Goal: Task Accomplishment & Management: Manage account settings

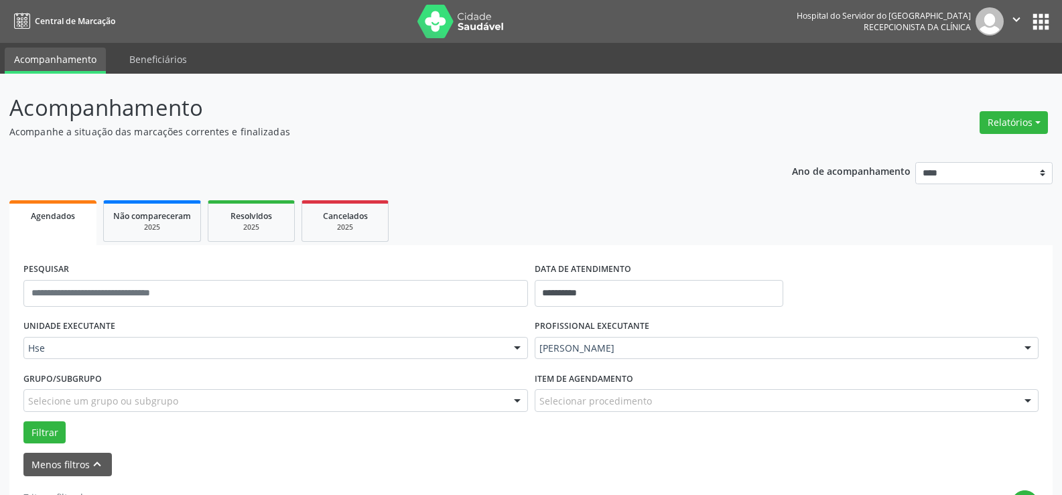
scroll to position [283, 0]
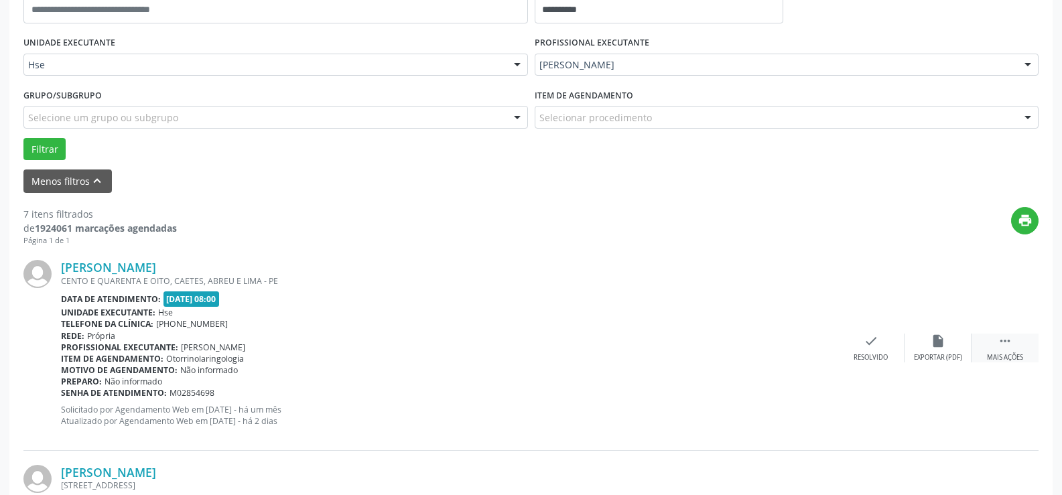
click at [1004, 343] on icon "" at bounding box center [1005, 341] width 15 height 15
click at [946, 336] on div "alarm_off Não compareceu" at bounding box center [937, 348] width 67 height 29
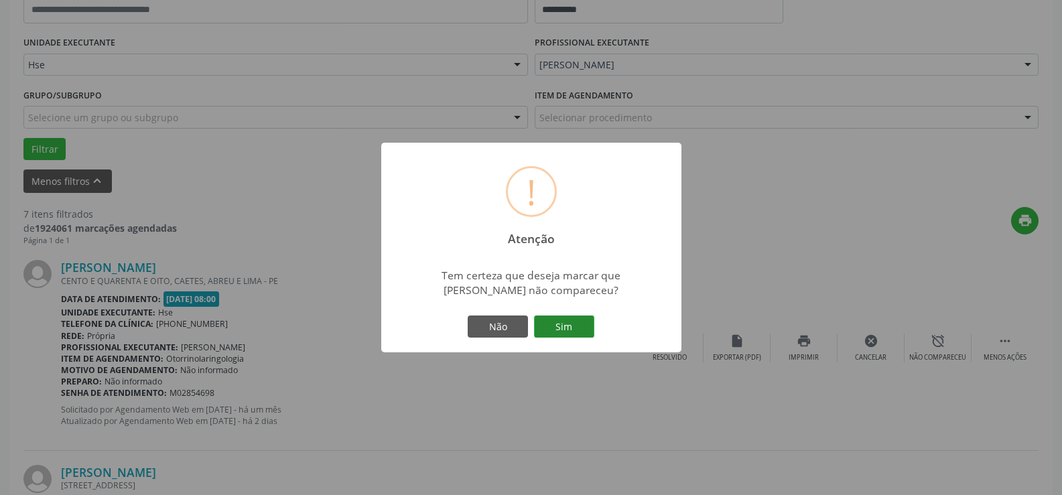
click at [557, 322] on button "Sim" at bounding box center [564, 327] width 60 height 23
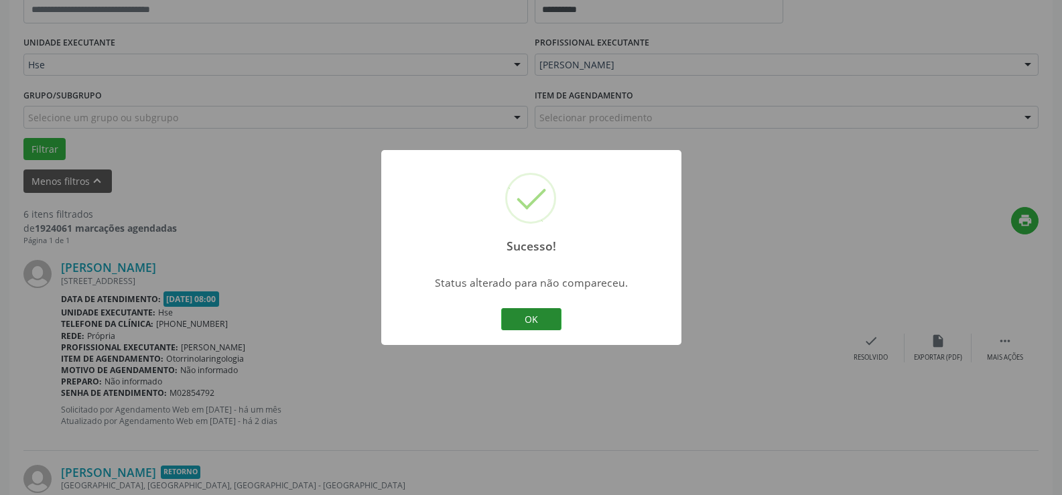
click at [533, 319] on button "OK" at bounding box center [531, 319] width 60 height 23
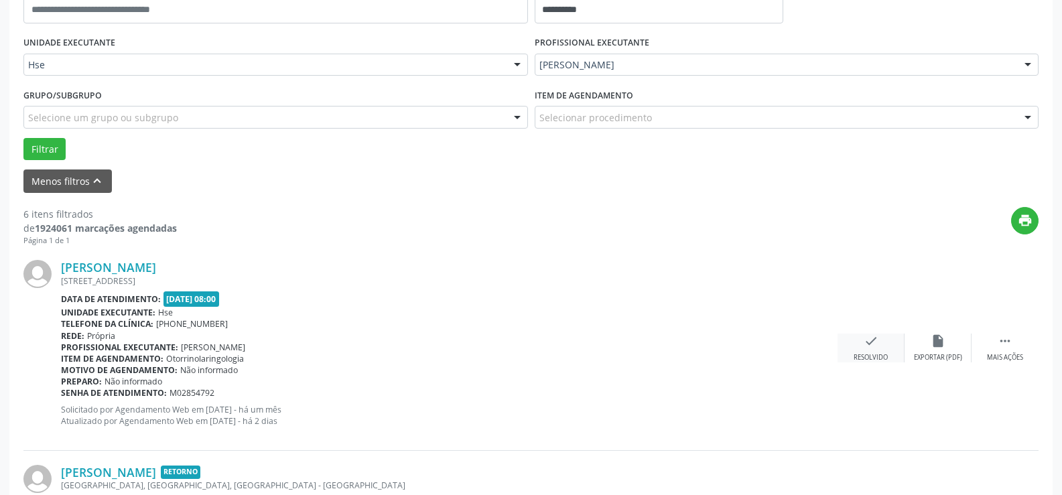
click at [872, 341] on icon "check" at bounding box center [871, 341] width 15 height 15
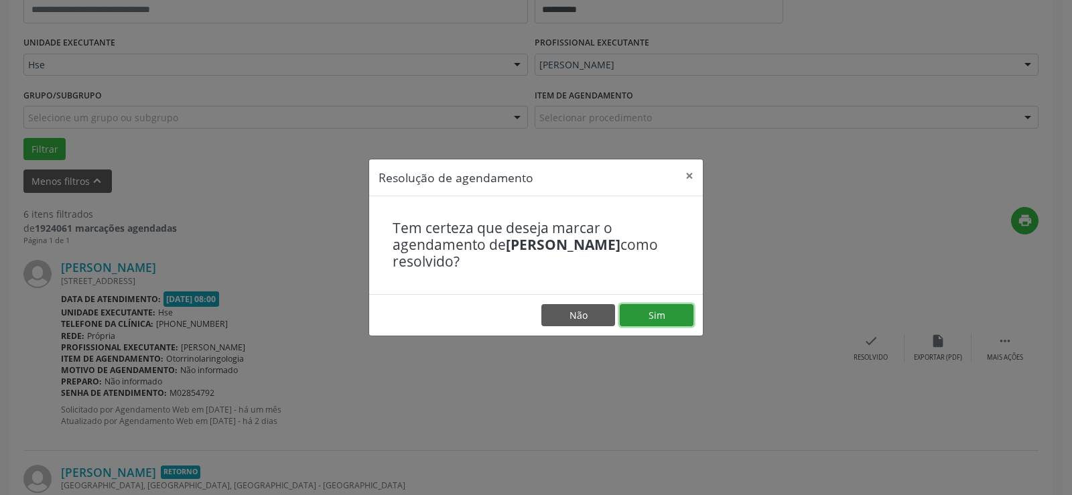
click at [654, 310] on button "Sim" at bounding box center [657, 315] width 74 height 23
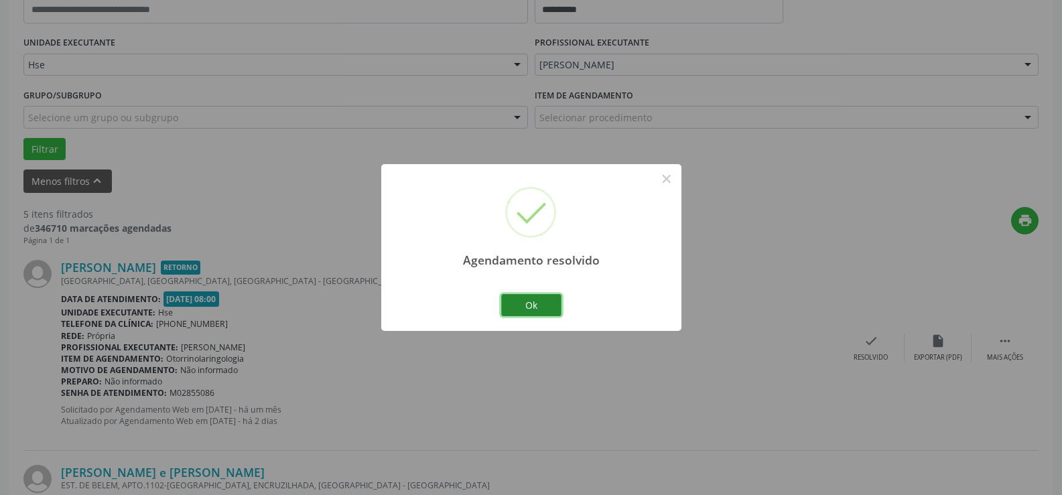
click at [531, 308] on button "Ok" at bounding box center [531, 305] width 60 height 23
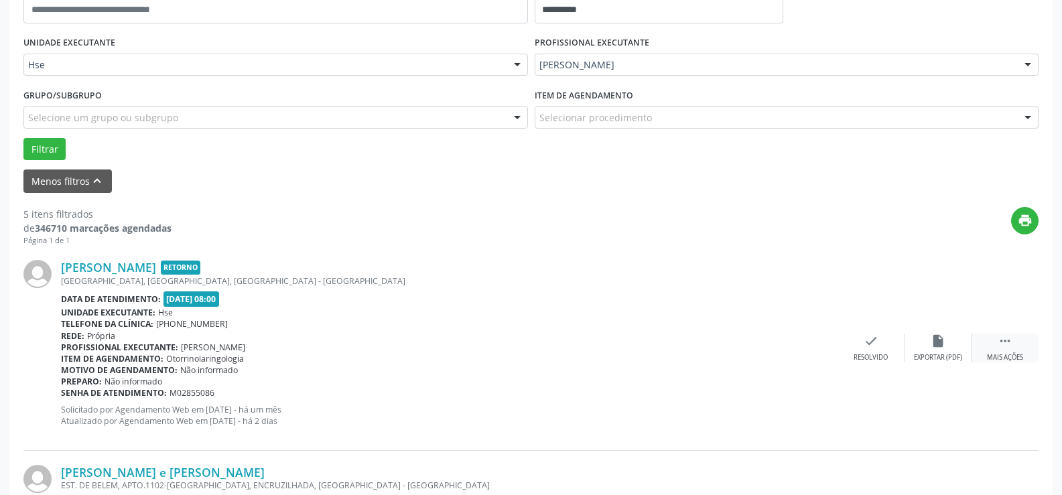
click at [1005, 340] on icon "" at bounding box center [1005, 341] width 15 height 15
click at [934, 342] on icon "alarm_off" at bounding box center [938, 341] width 15 height 15
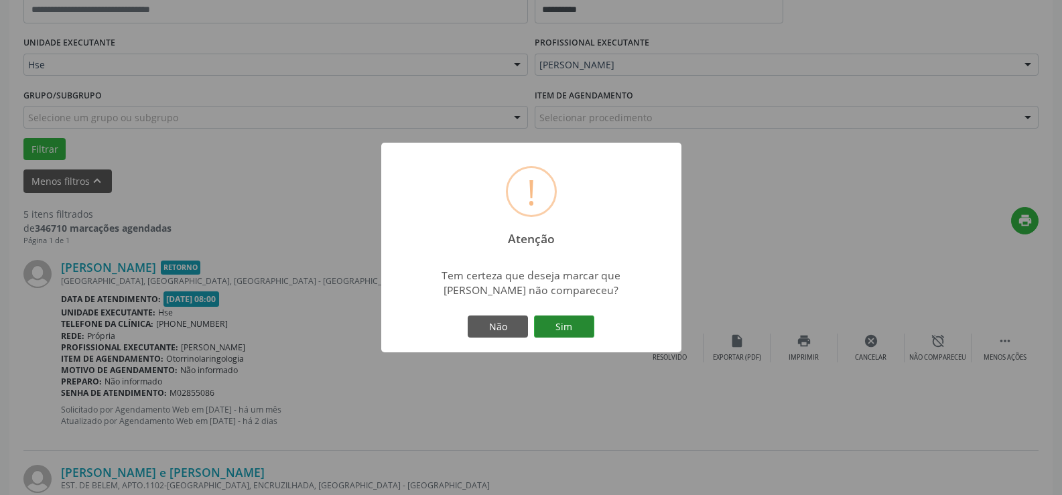
click at [563, 323] on button "Sim" at bounding box center [564, 327] width 60 height 23
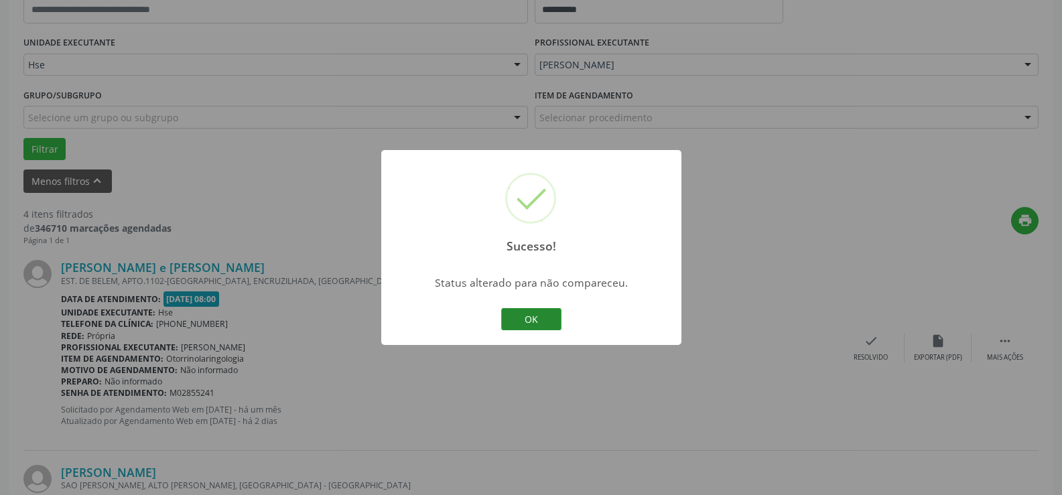
click at [529, 315] on button "OK" at bounding box center [531, 319] width 60 height 23
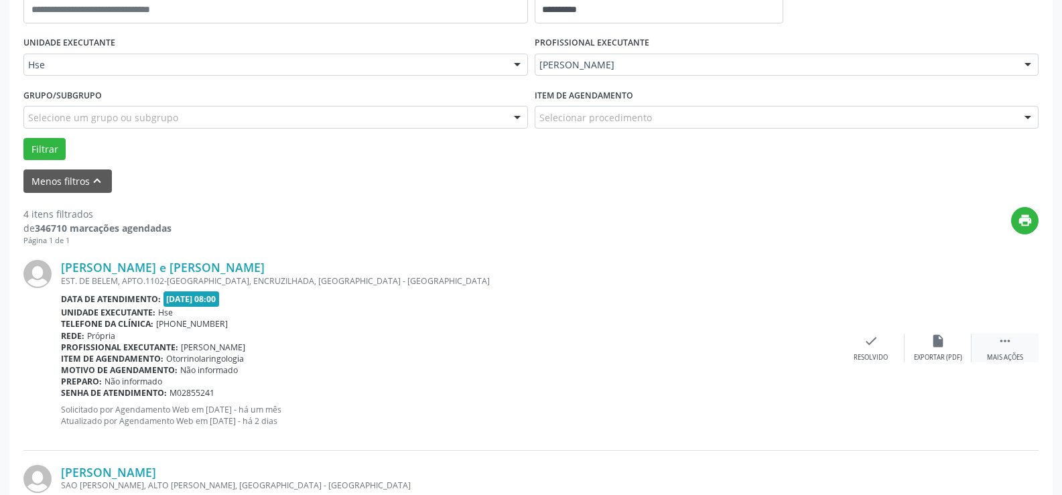
click at [1008, 340] on icon "" at bounding box center [1005, 341] width 15 height 15
click at [938, 340] on icon "alarm_off" at bounding box center [938, 341] width 15 height 15
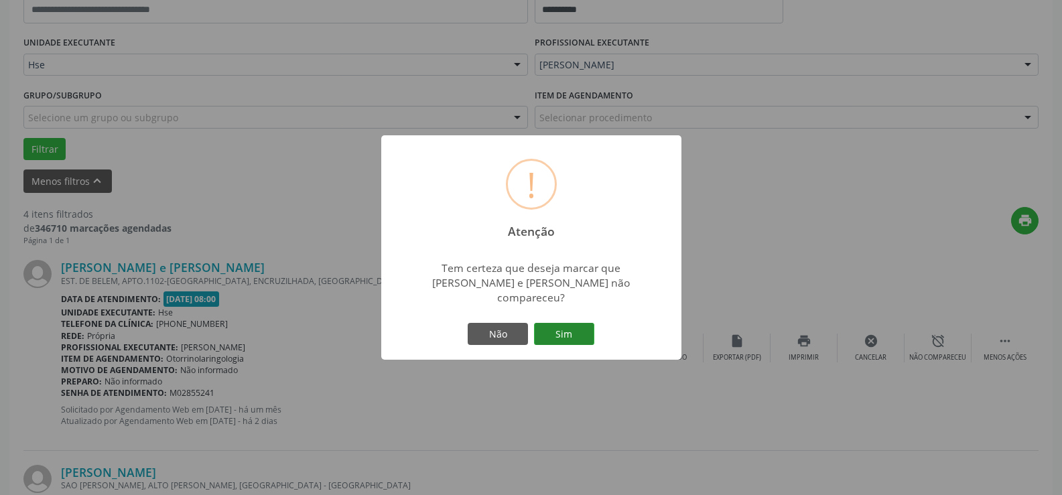
click at [570, 332] on button "Sim" at bounding box center [564, 334] width 60 height 23
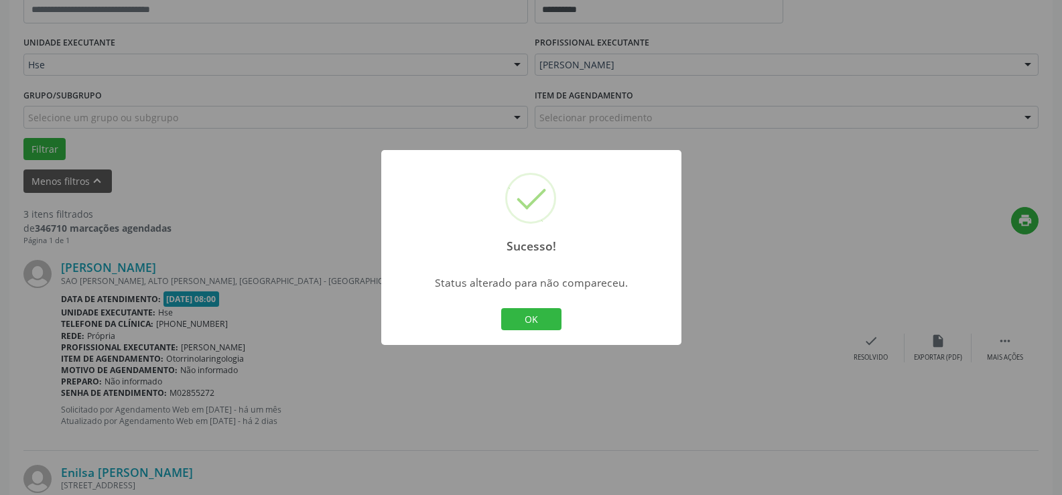
drag, startPoint x: 529, startPoint y: 318, endPoint x: 536, endPoint y: 320, distance: 7.5
click at [529, 318] on button "OK" at bounding box center [531, 319] width 60 height 23
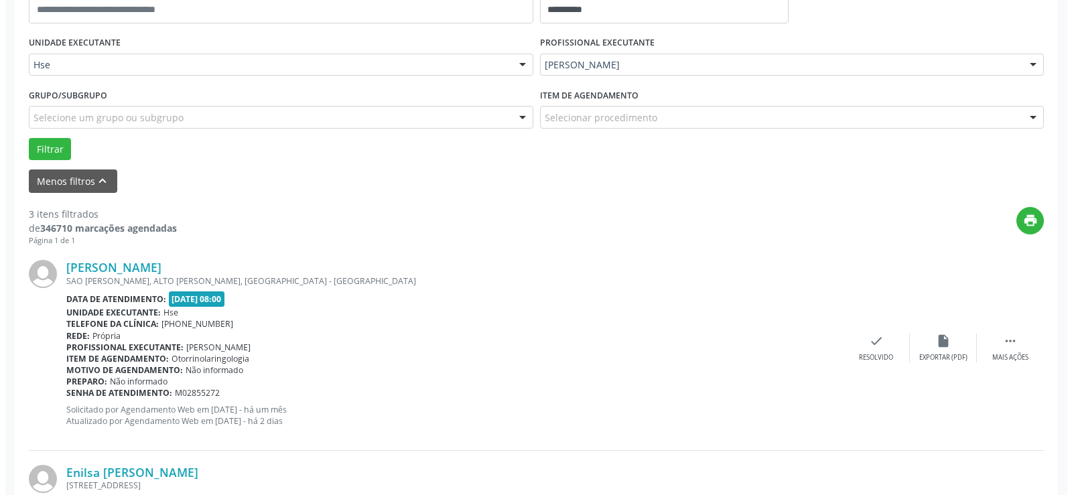
scroll to position [216, 0]
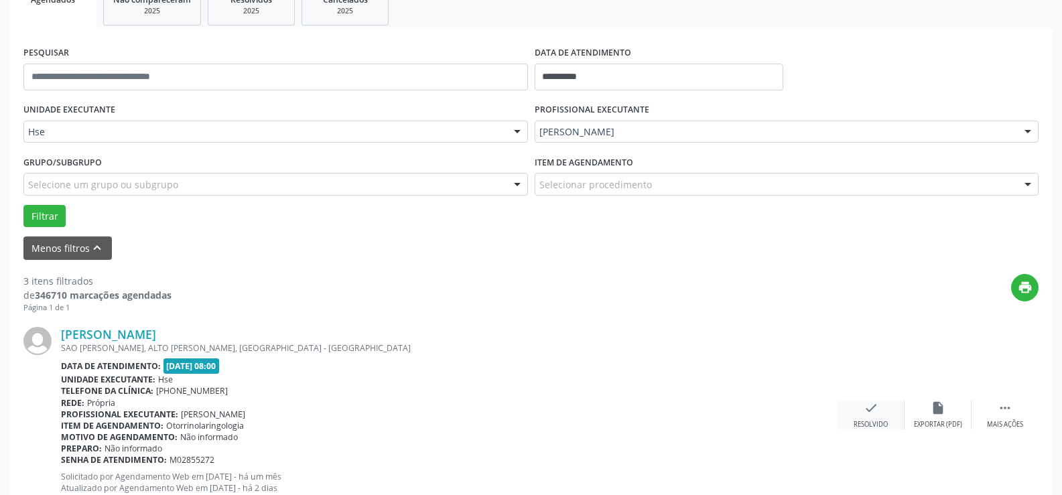
click at [870, 407] on icon "check" at bounding box center [871, 408] width 15 height 15
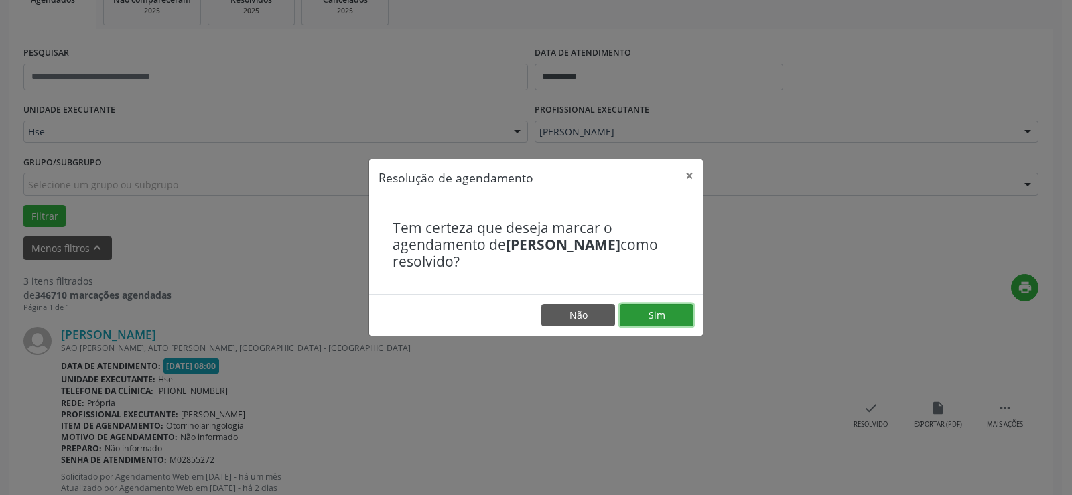
click at [657, 314] on button "Sim" at bounding box center [657, 315] width 74 height 23
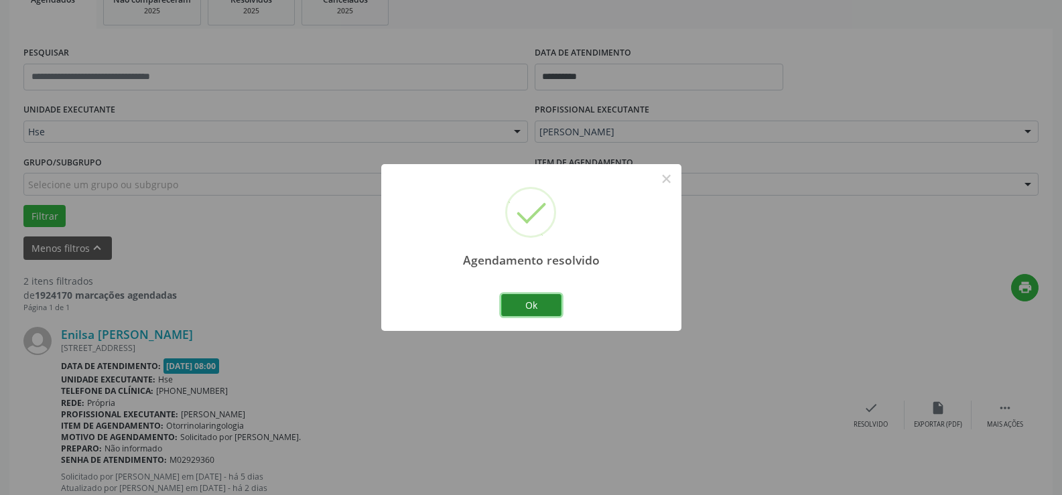
click at [533, 308] on button "Ok" at bounding box center [531, 305] width 60 height 23
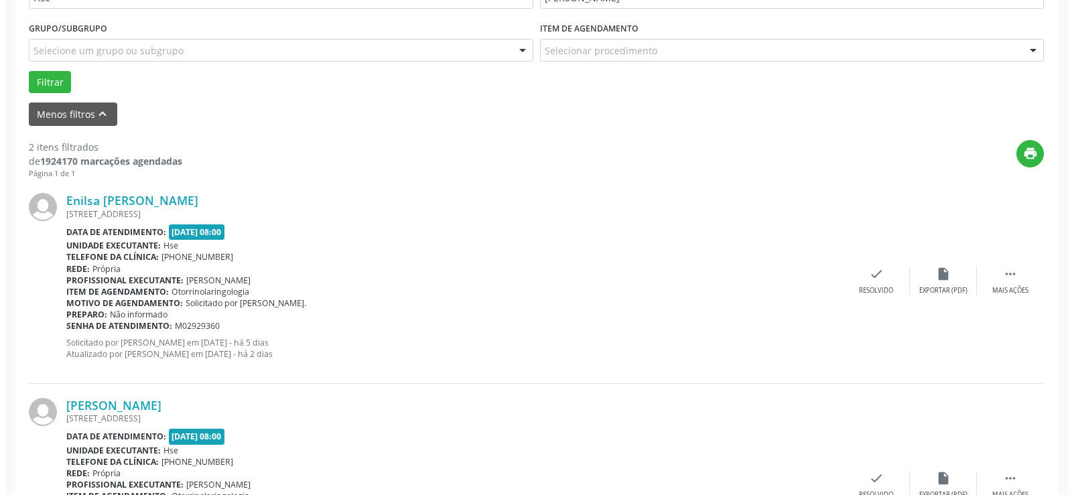
scroll to position [283, 0]
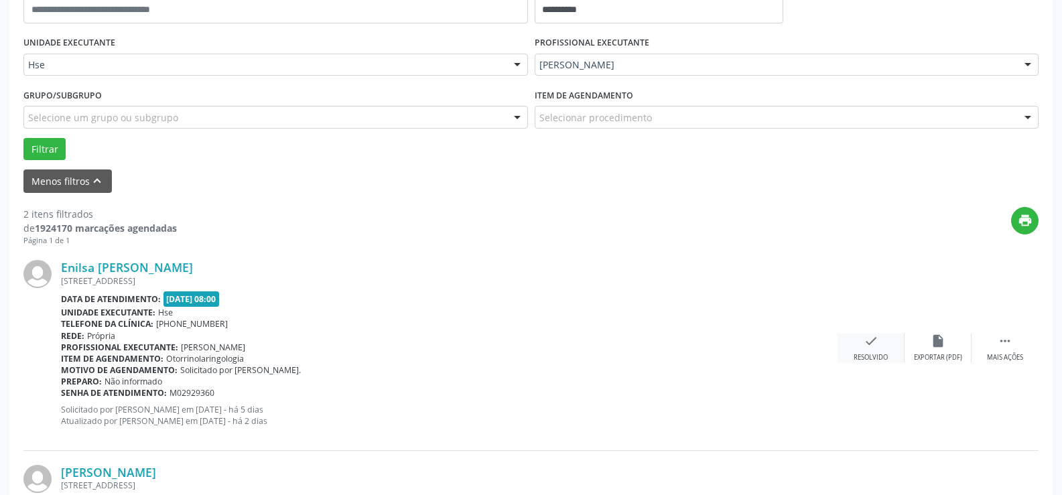
click at [870, 342] on icon "check" at bounding box center [871, 341] width 15 height 15
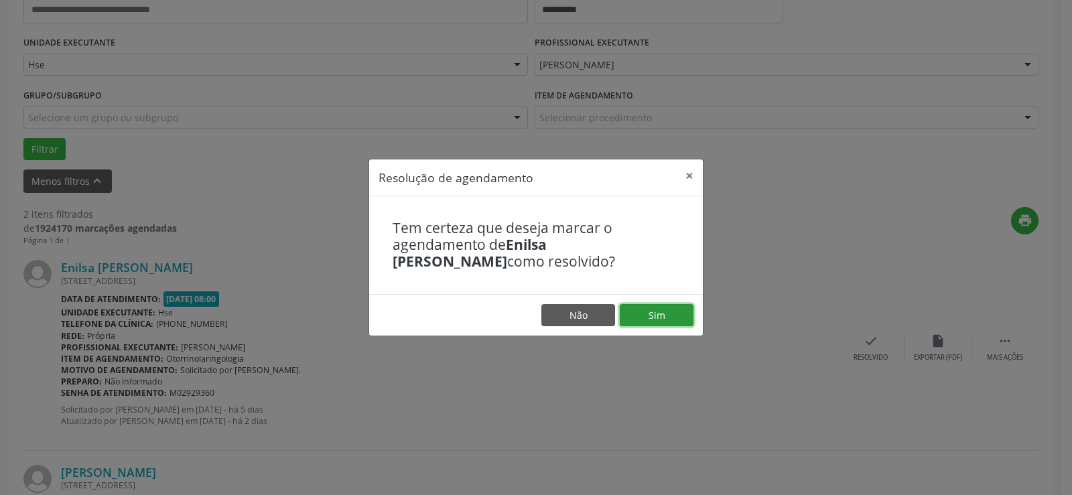
click at [659, 315] on button "Sim" at bounding box center [657, 315] width 74 height 23
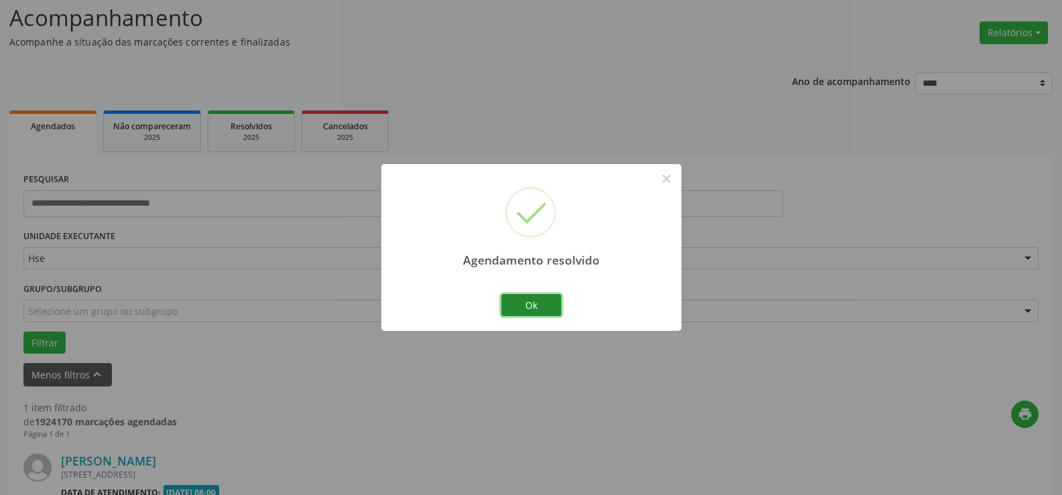
scroll to position [262, 0]
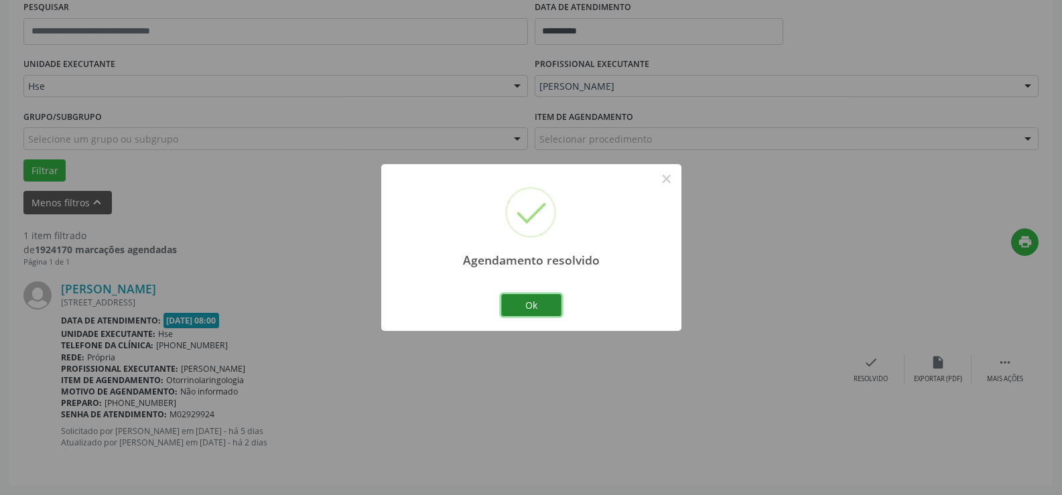
click at [537, 304] on button "Ok" at bounding box center [531, 305] width 60 height 23
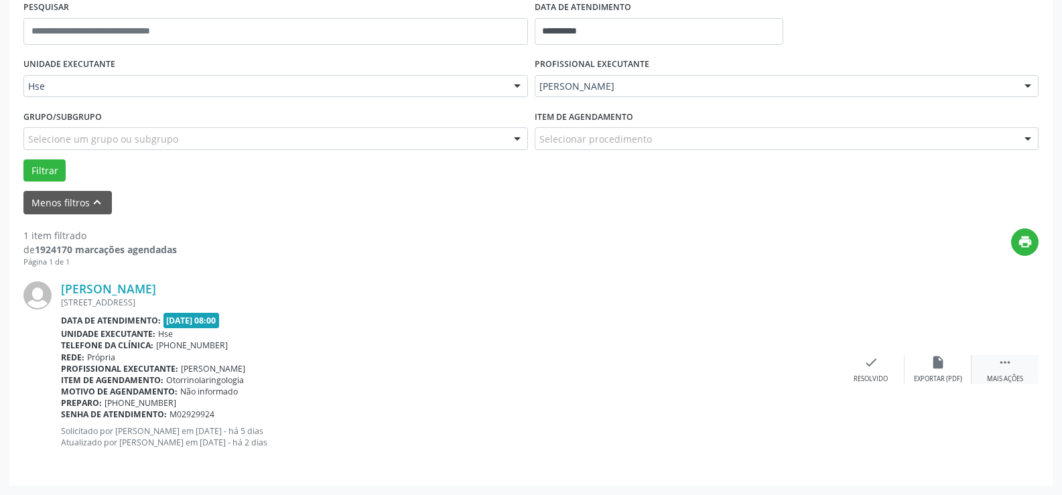
click at [1002, 361] on icon "" at bounding box center [1005, 362] width 15 height 15
click at [940, 356] on icon "alarm_off" at bounding box center [938, 362] width 15 height 15
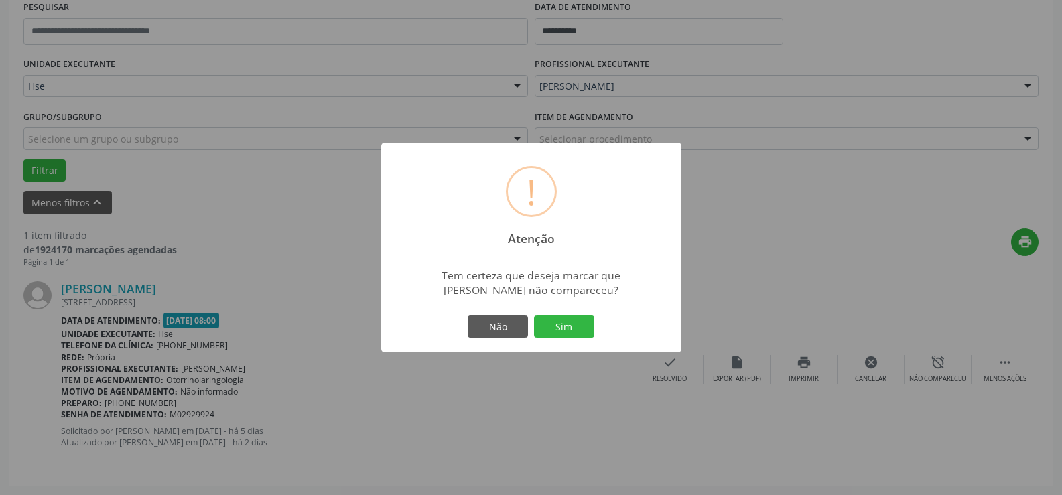
drag, startPoint x: 567, startPoint y: 326, endPoint x: 574, endPoint y: 322, distance: 7.5
click at [569, 326] on button "Sim" at bounding box center [564, 327] width 60 height 23
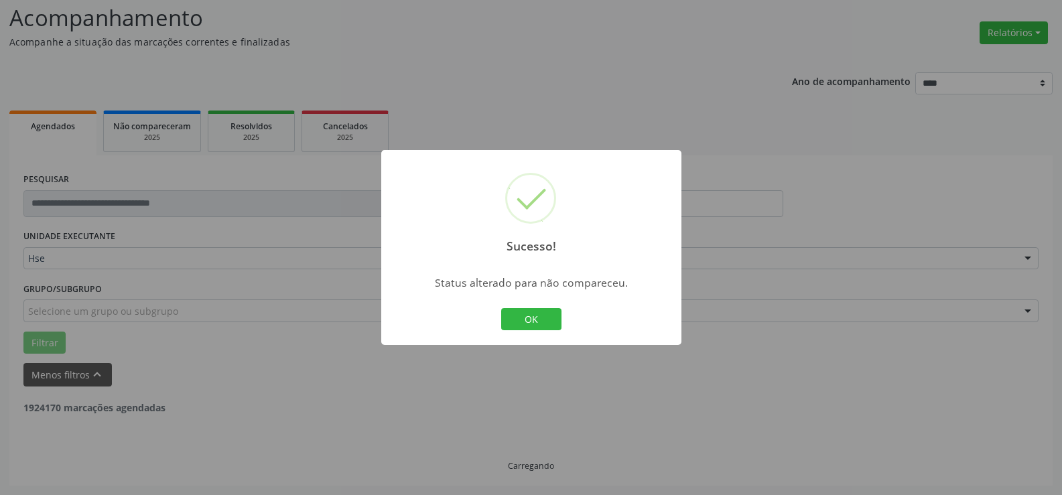
scroll to position [47, 0]
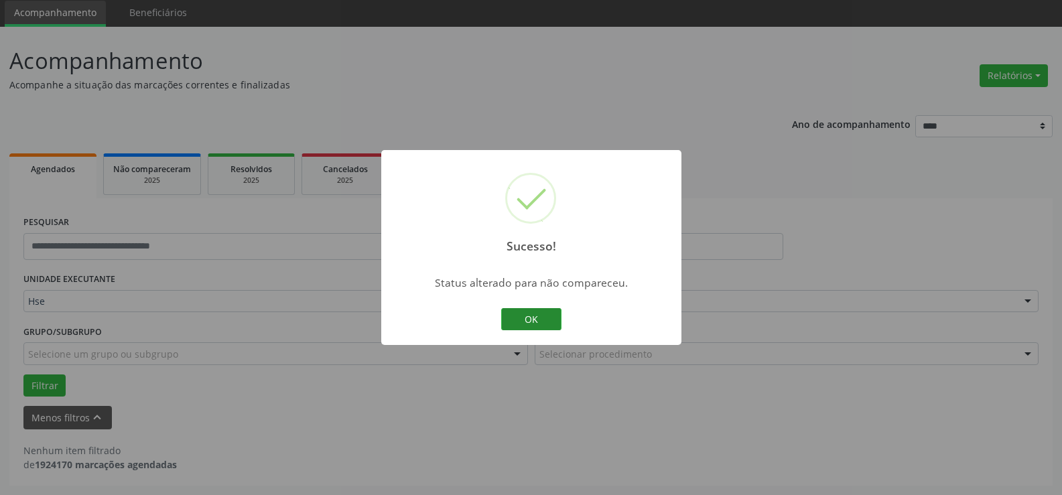
click at [533, 316] on button "OK" at bounding box center [531, 319] width 60 height 23
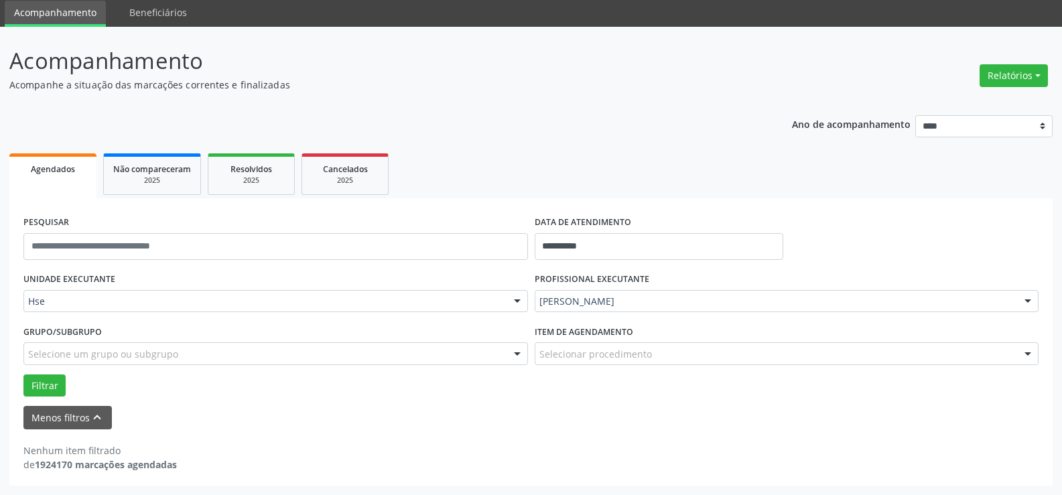
scroll to position [0, 0]
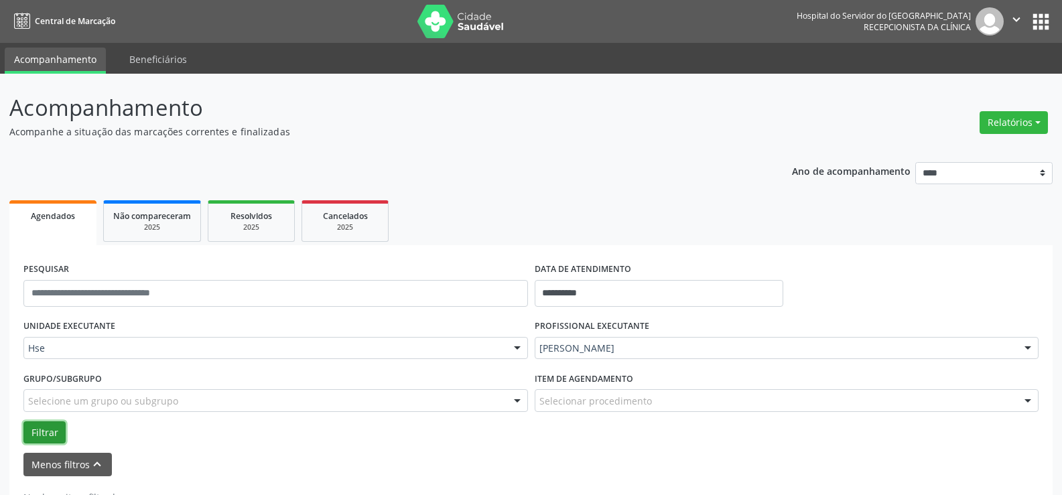
click at [42, 431] on button "Filtrar" at bounding box center [44, 432] width 42 height 23
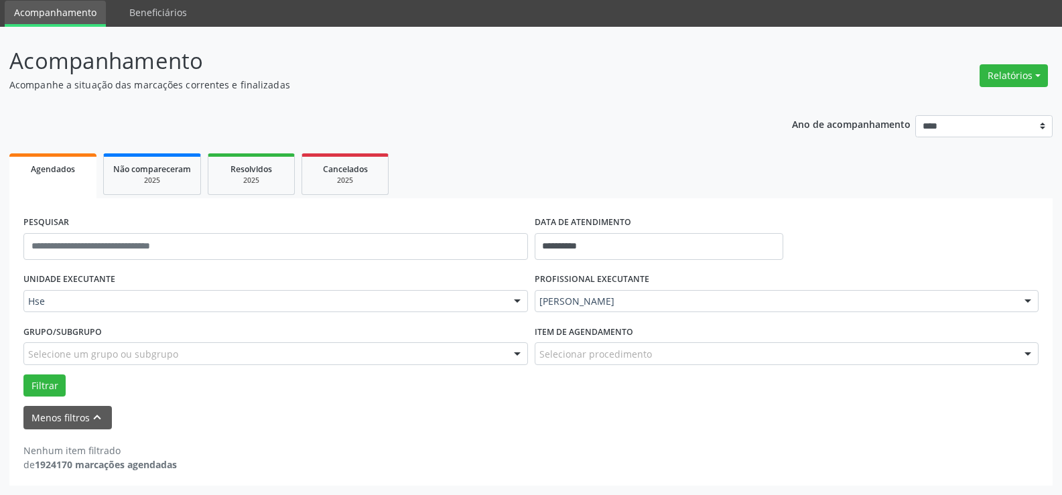
click at [98, 330] on label "Grupo/Subgrupo" at bounding box center [62, 332] width 78 height 21
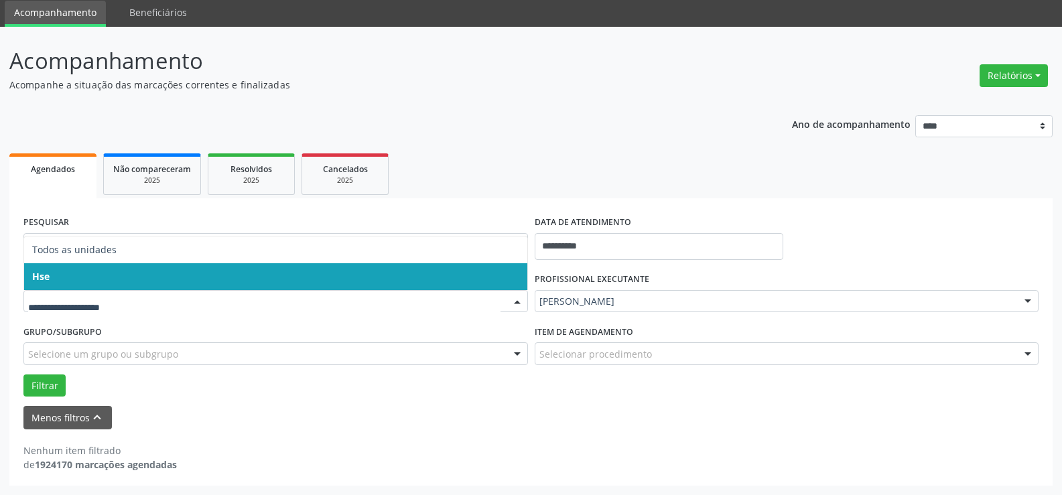
click at [102, 312] on div at bounding box center [275, 301] width 504 height 23
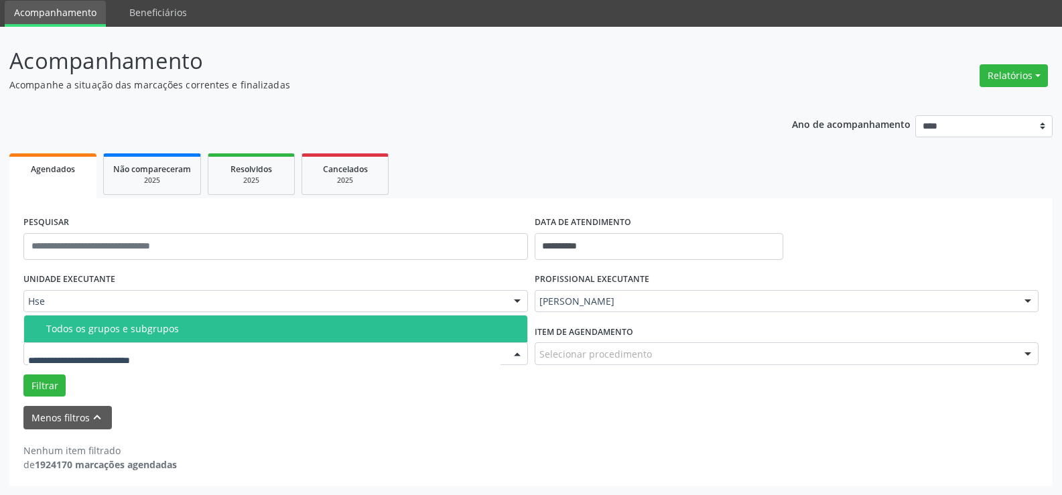
click at [111, 363] on div at bounding box center [275, 353] width 504 height 23
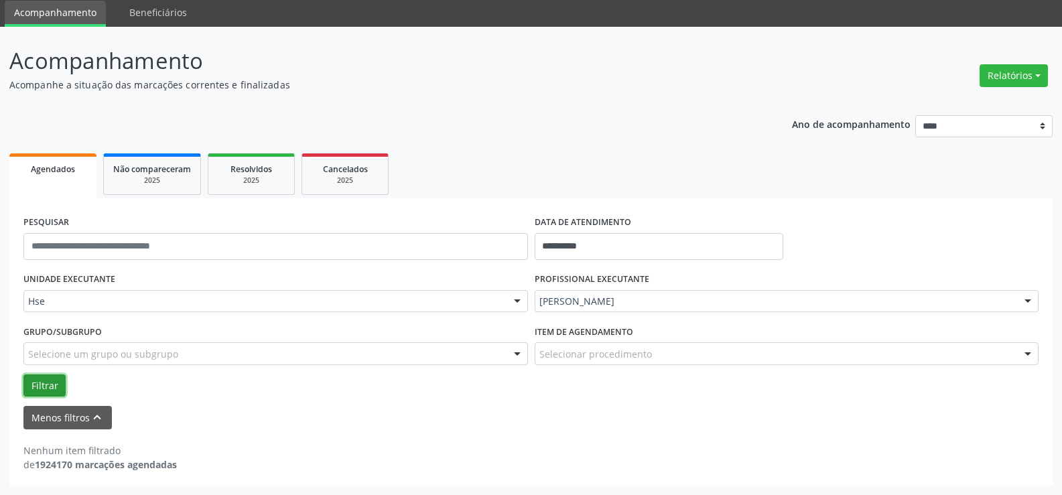
click at [43, 381] on button "Filtrar" at bounding box center [44, 386] width 42 height 23
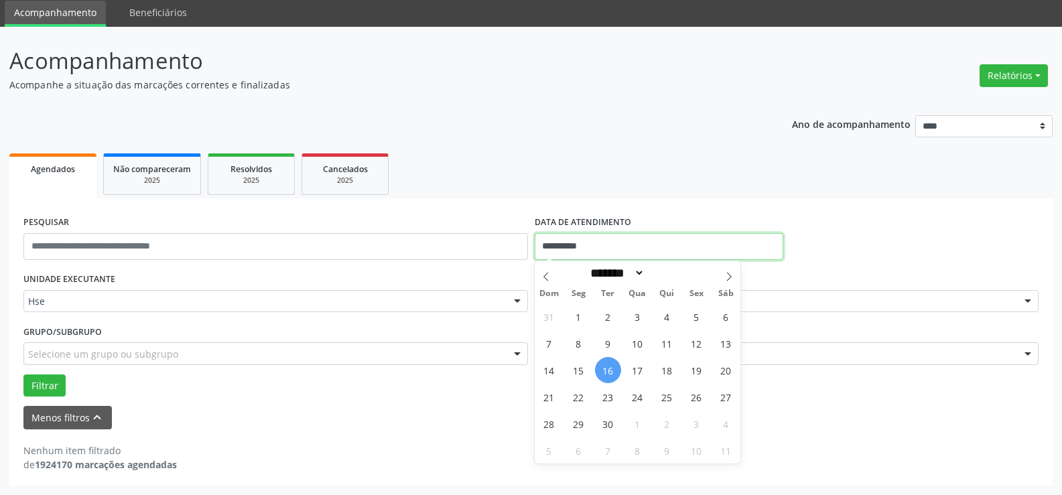
drag, startPoint x: 588, startPoint y: 249, endPoint x: 588, endPoint y: 262, distance: 13.4
click at [588, 262] on body "**********" at bounding box center [531, 200] width 1062 height 495
click at [610, 369] on span "16" at bounding box center [608, 370] width 26 height 26
type input "**********"
click at [608, 370] on span "16" at bounding box center [608, 370] width 26 height 26
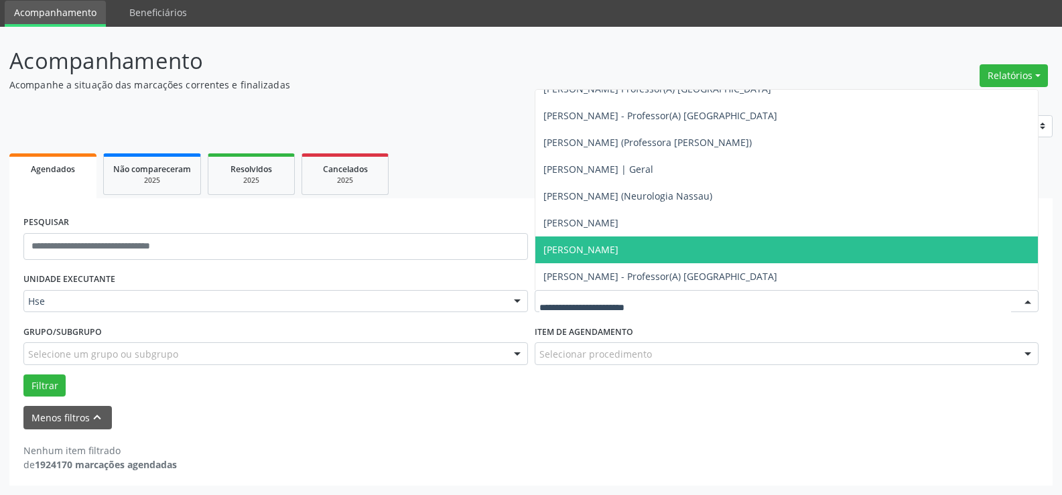
scroll to position [7424, 0]
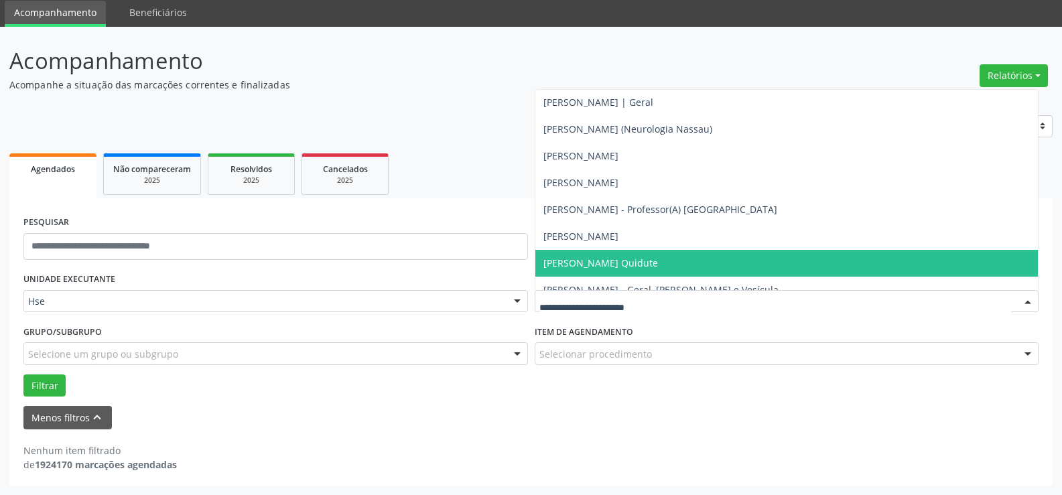
click at [592, 260] on span "[PERSON_NAME] Quidute" at bounding box center [600, 263] width 115 height 13
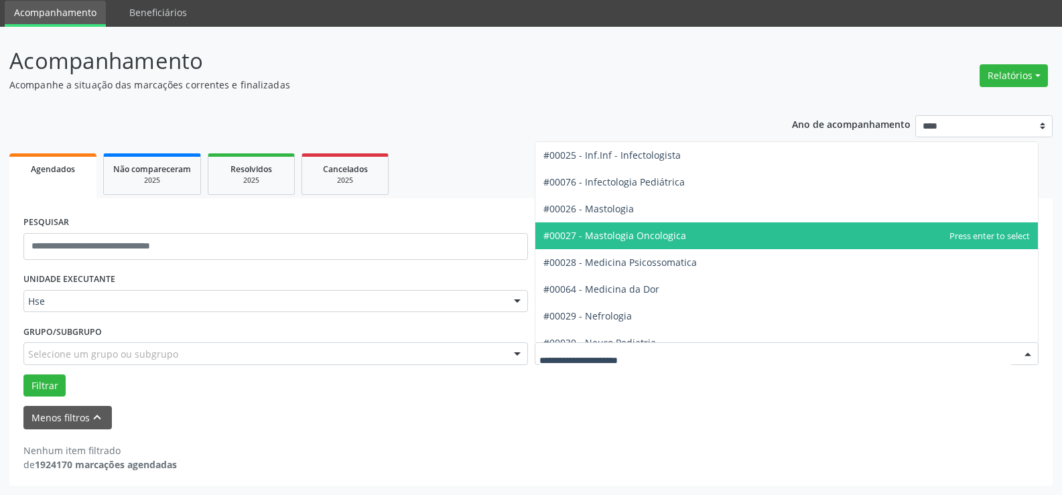
scroll to position [1139, 0]
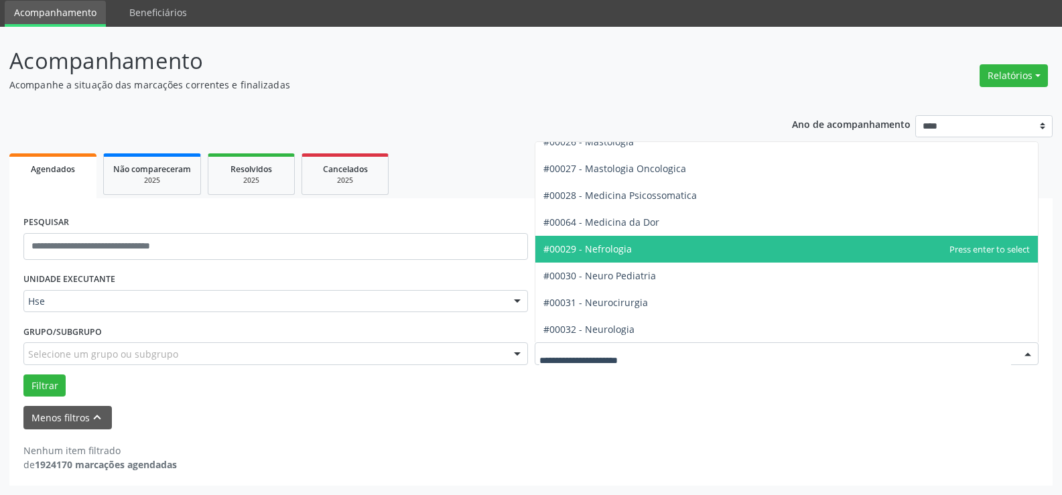
click at [606, 252] on span "#00029 - Nefrologia" at bounding box center [587, 249] width 88 height 13
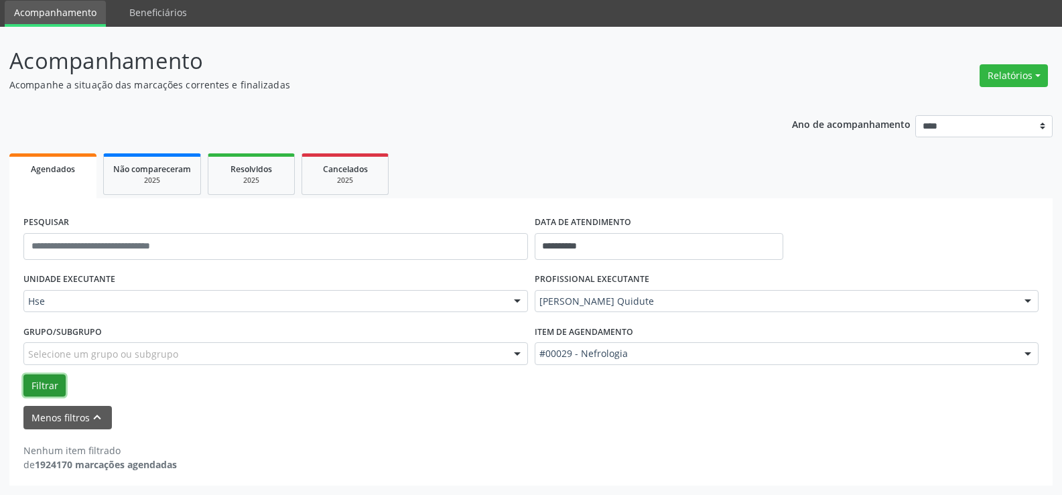
click at [45, 386] on button "Filtrar" at bounding box center [44, 386] width 42 height 23
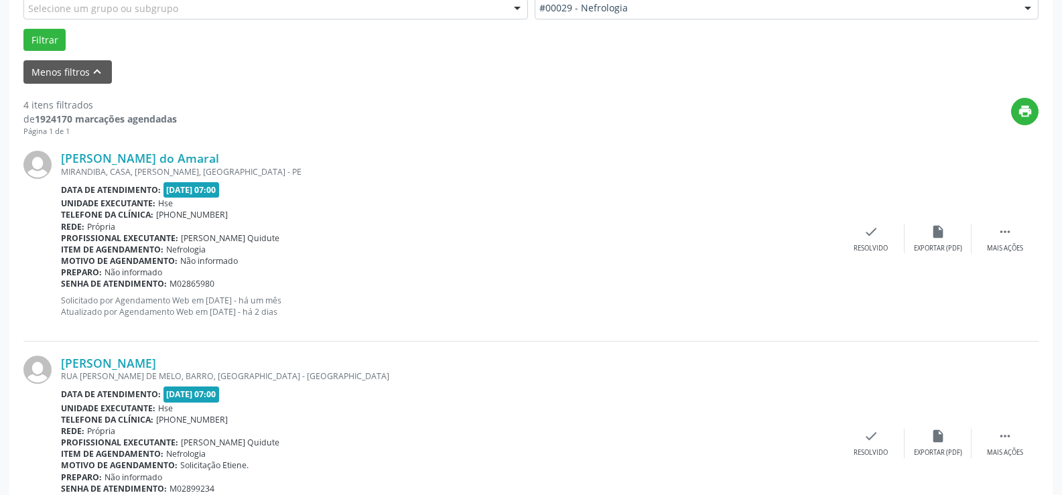
scroll to position [460, 0]
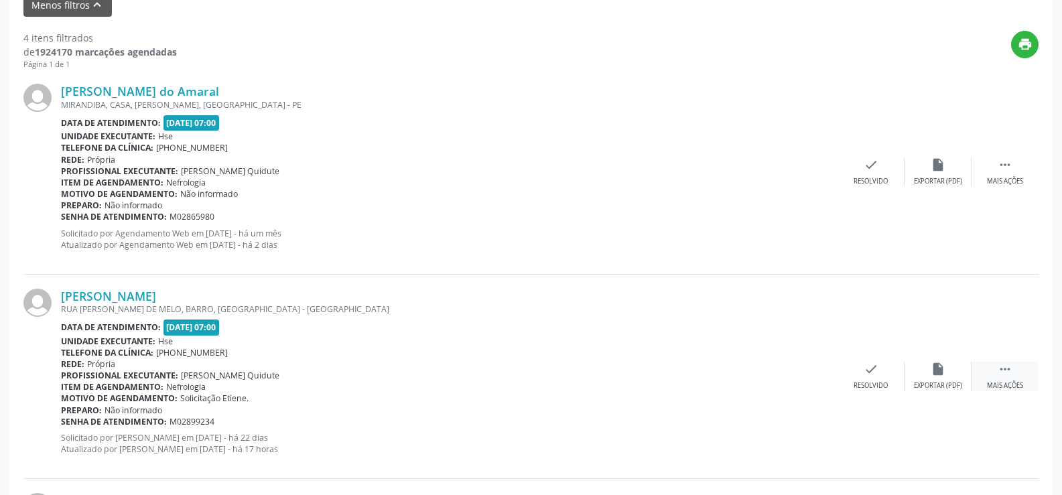
click at [1010, 368] on icon "" at bounding box center [1005, 369] width 15 height 15
click at [935, 364] on icon "alarm_off" at bounding box center [938, 369] width 15 height 15
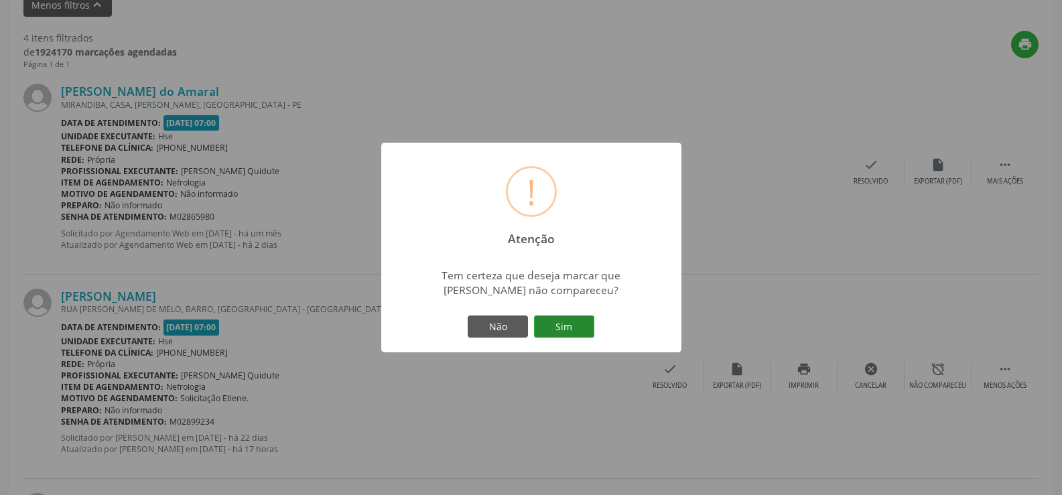
click at [566, 327] on button "Sim" at bounding box center [564, 327] width 60 height 23
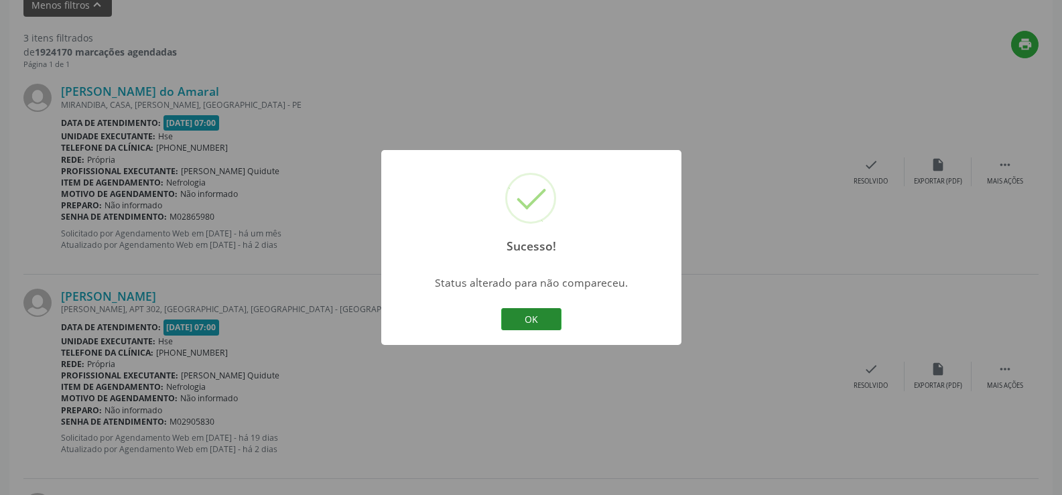
click at [534, 314] on button "OK" at bounding box center [531, 319] width 60 height 23
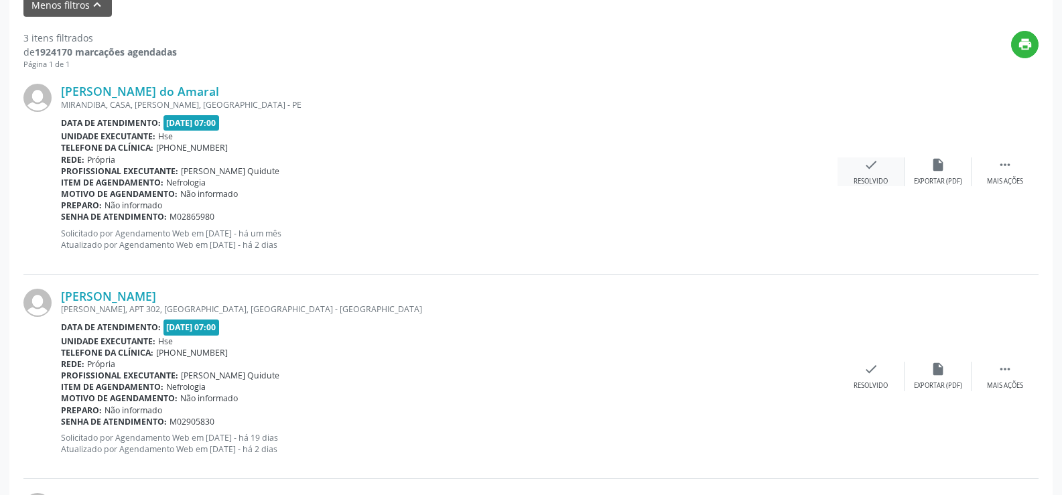
click at [868, 163] on icon "check" at bounding box center [871, 164] width 15 height 15
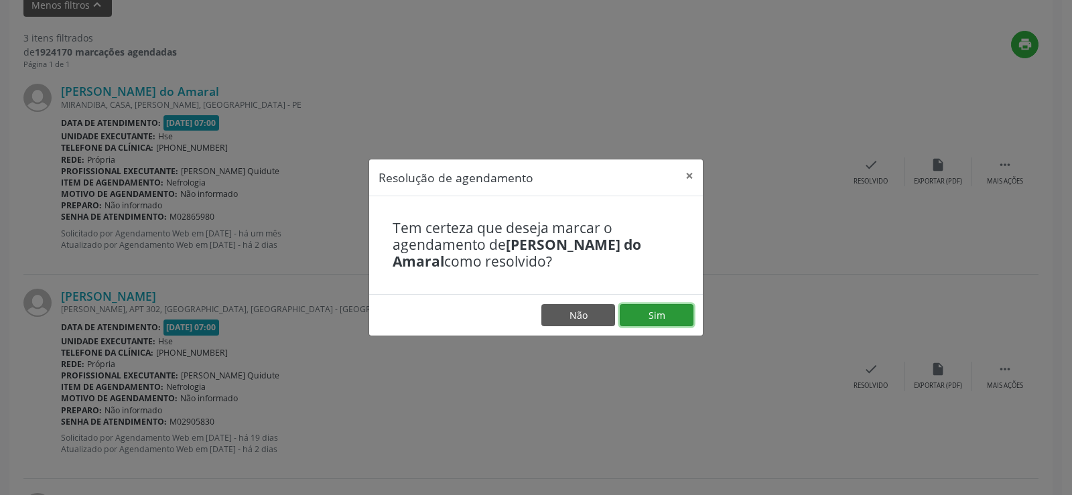
click at [654, 314] on button "Sim" at bounding box center [657, 315] width 74 height 23
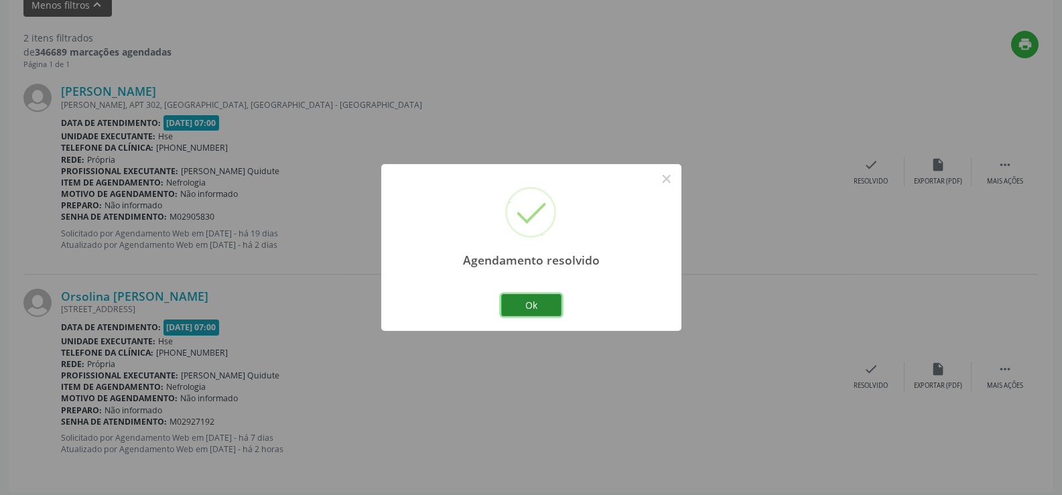
click at [532, 303] on button "Ok" at bounding box center [531, 305] width 60 height 23
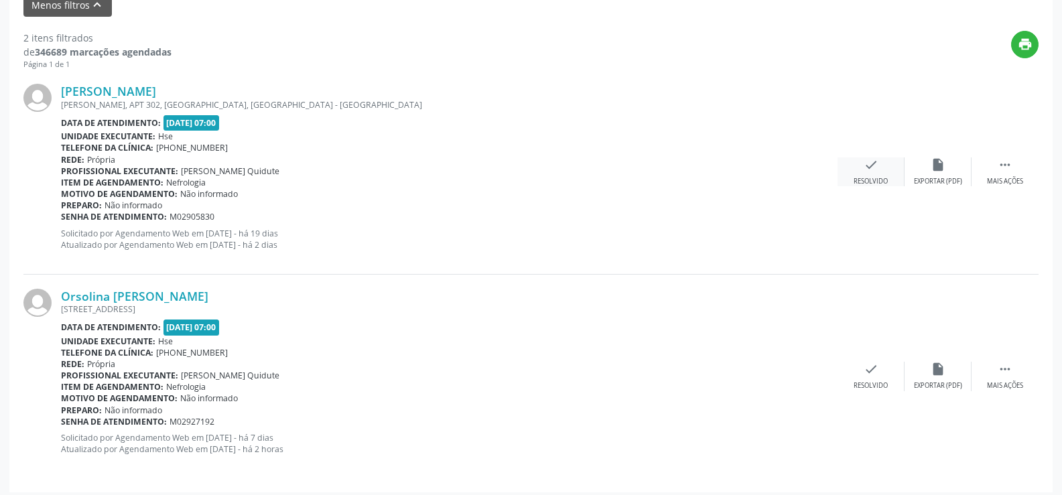
click at [866, 165] on icon "check" at bounding box center [871, 164] width 15 height 15
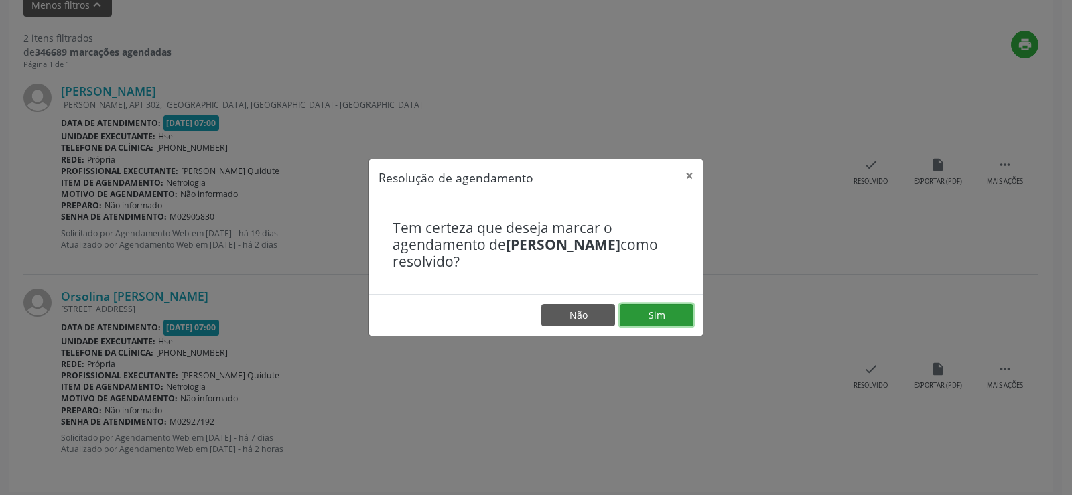
click at [657, 312] on button "Sim" at bounding box center [657, 315] width 74 height 23
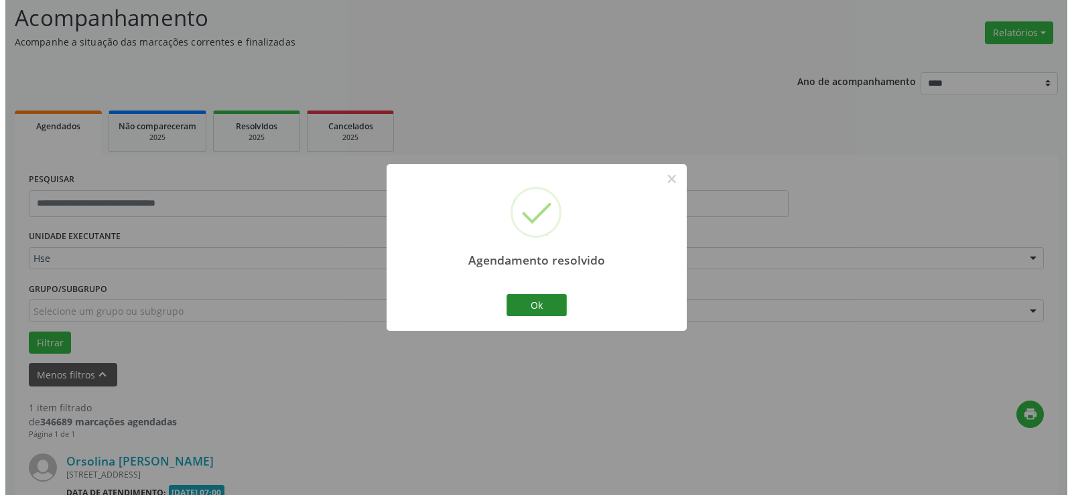
scroll to position [262, 0]
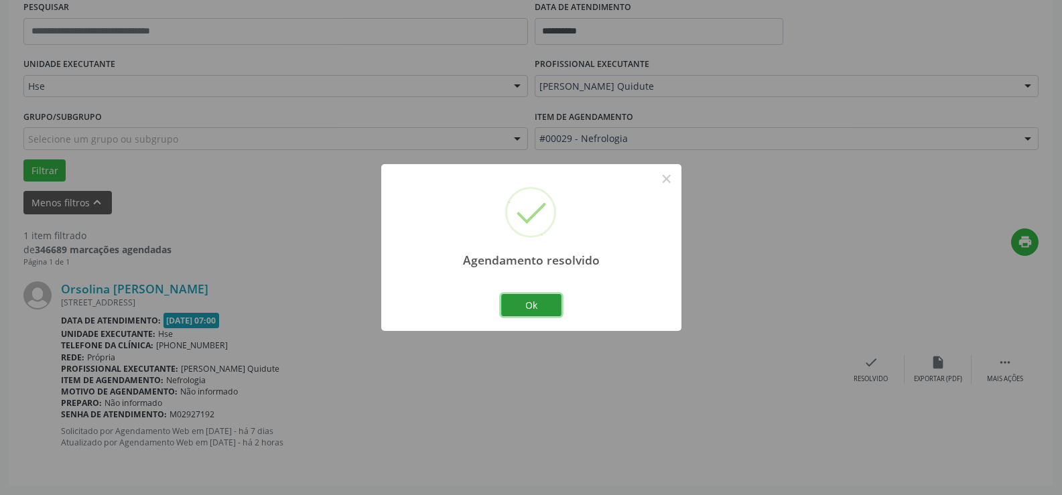
drag, startPoint x: 533, startPoint y: 305, endPoint x: 569, endPoint y: 297, distance: 36.6
click at [543, 305] on button "Ok" at bounding box center [531, 305] width 60 height 23
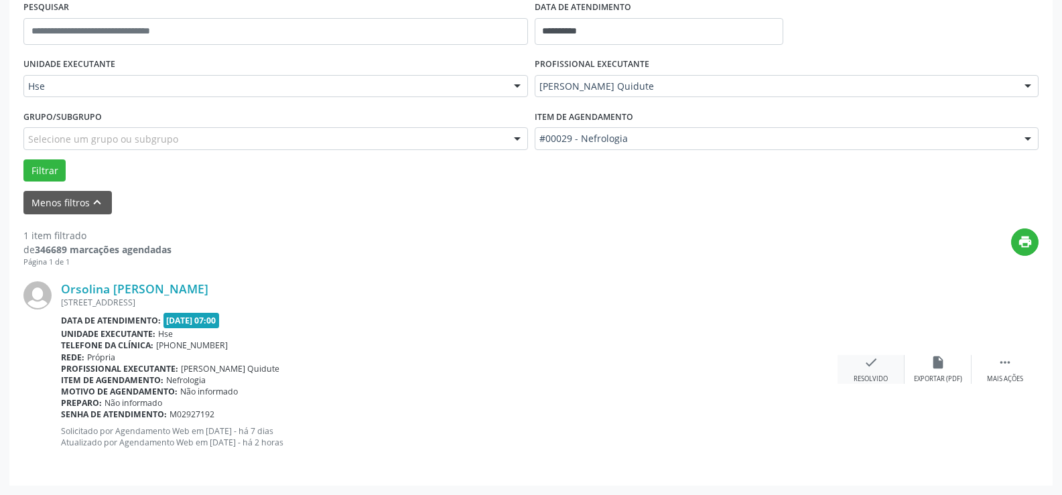
click at [867, 362] on icon "check" at bounding box center [871, 362] width 15 height 15
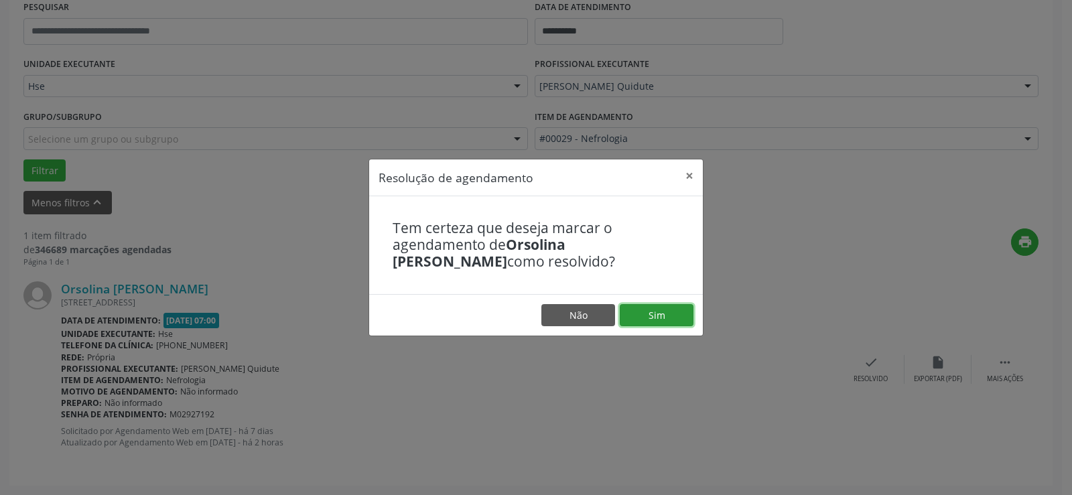
click at [659, 318] on button "Sim" at bounding box center [657, 315] width 74 height 23
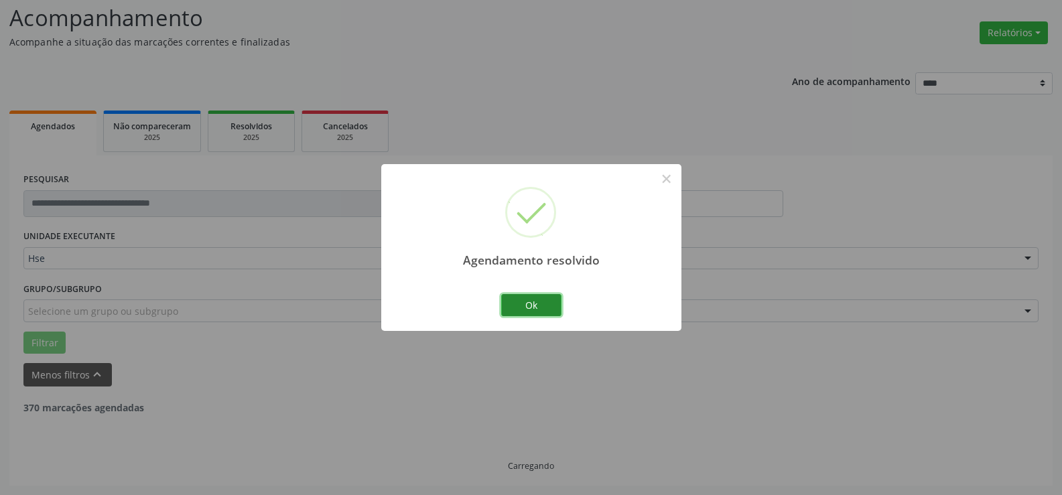
click at [530, 300] on button "Ok" at bounding box center [531, 305] width 60 height 23
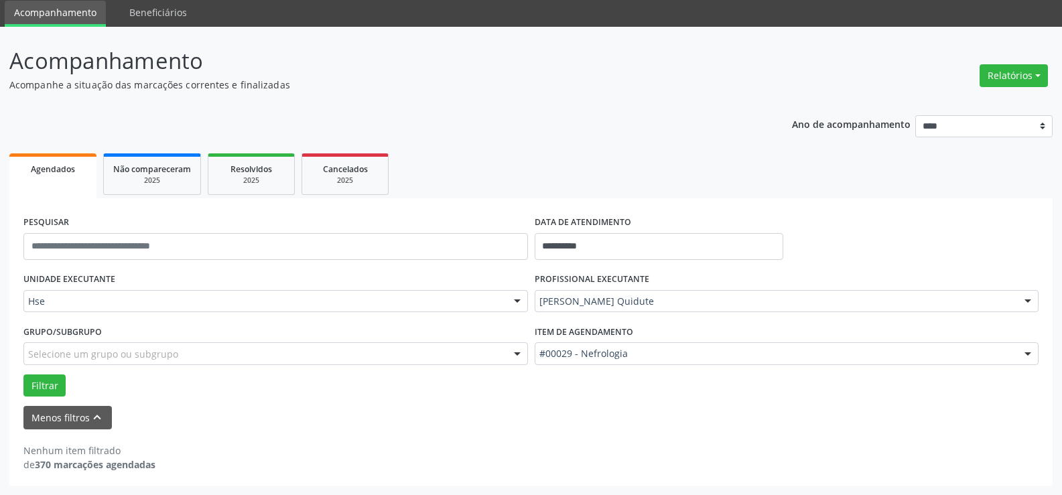
scroll to position [47, 0]
